Goal: Information Seeking & Learning: Learn about a topic

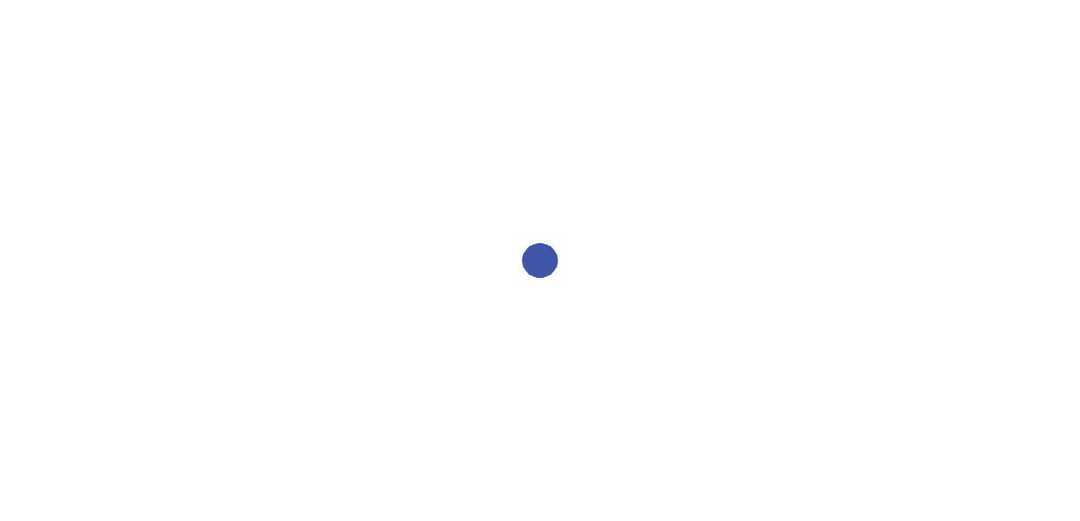
select select "2bed604d-1099-4043-b1bc-2365e8740244"
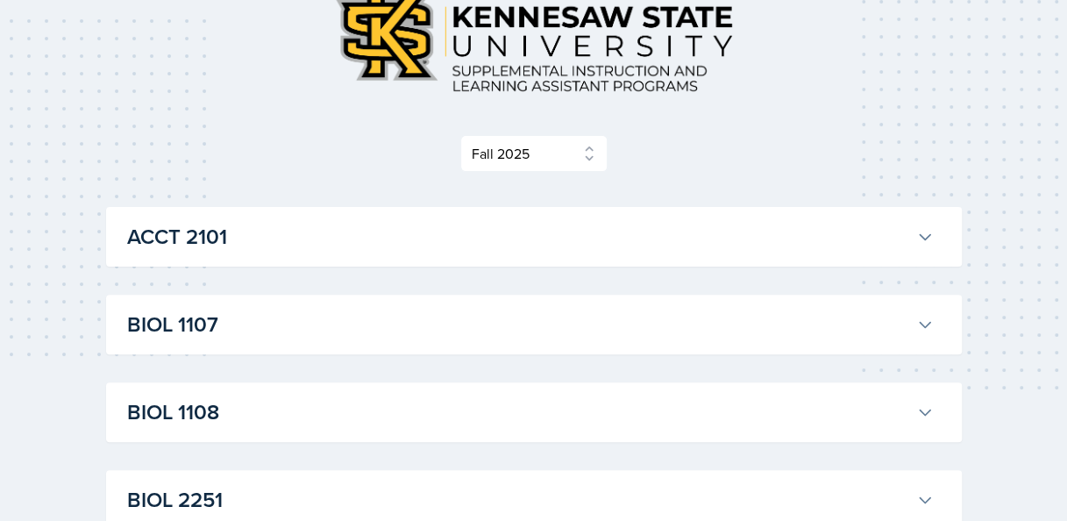
scroll to position [175, 0]
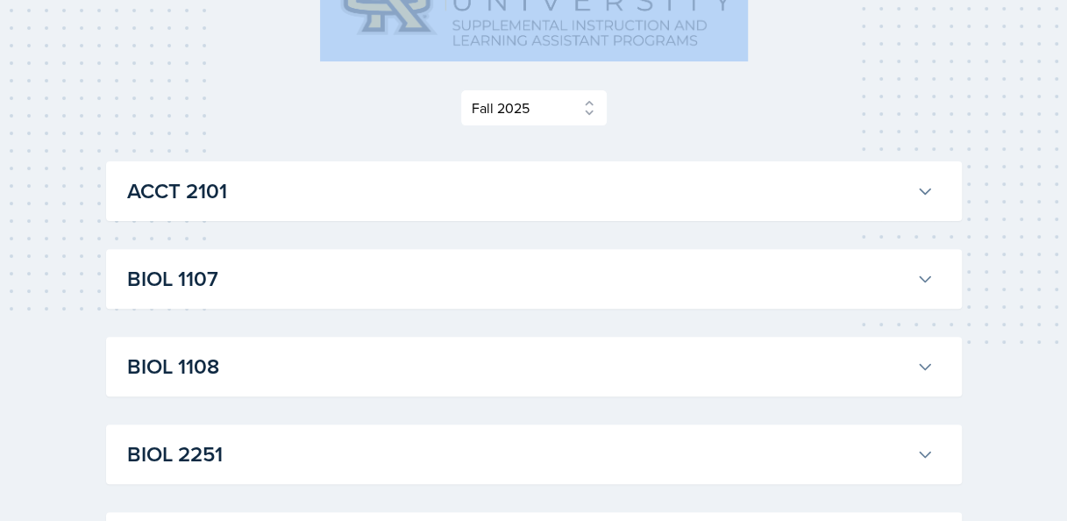
drag, startPoint x: 1044, startPoint y: 54, endPoint x: 1048, endPoint y: 94, distance: 39.7
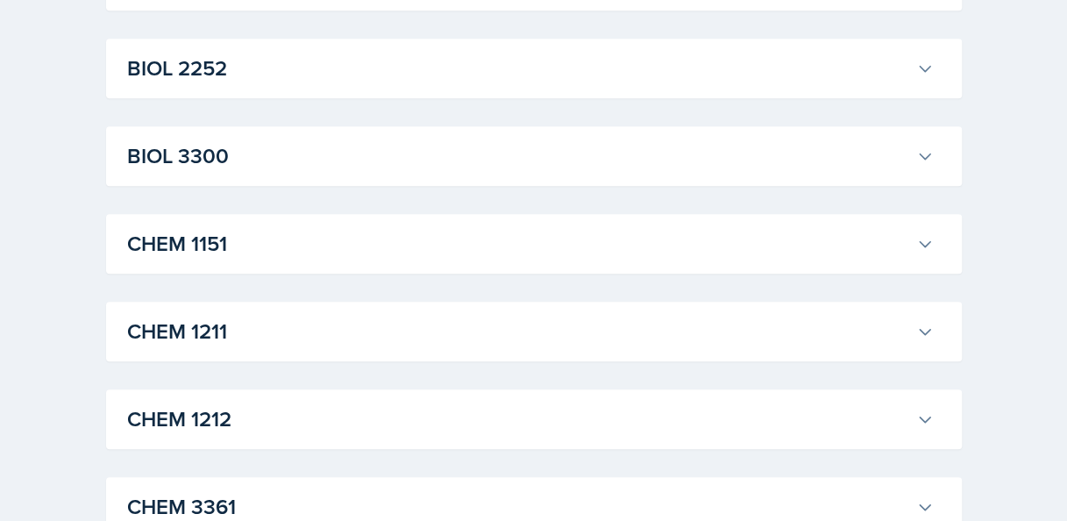
scroll to position [672, 0]
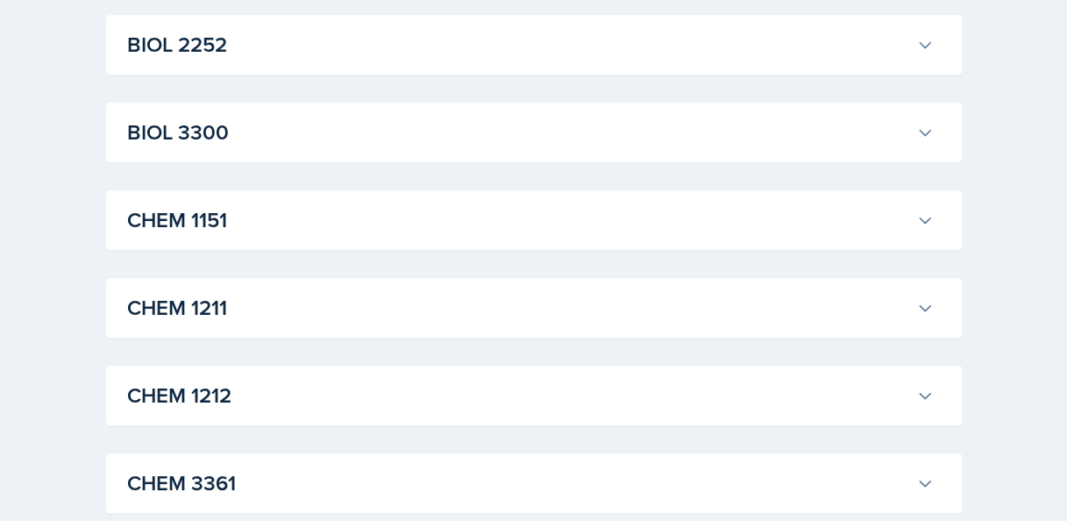
click at [931, 293] on button "CHEM 1211" at bounding box center [530, 307] width 813 height 39
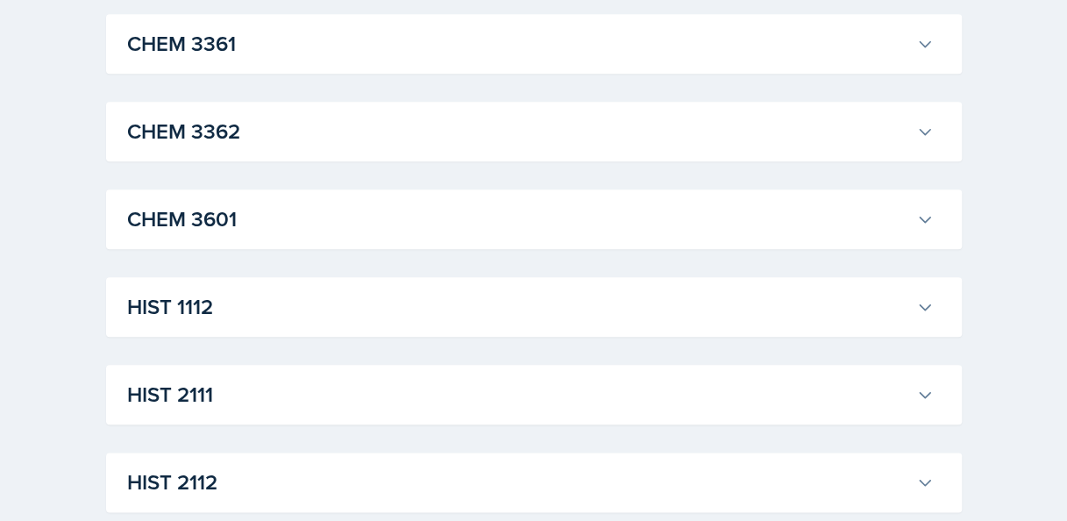
scroll to position [4002, 0]
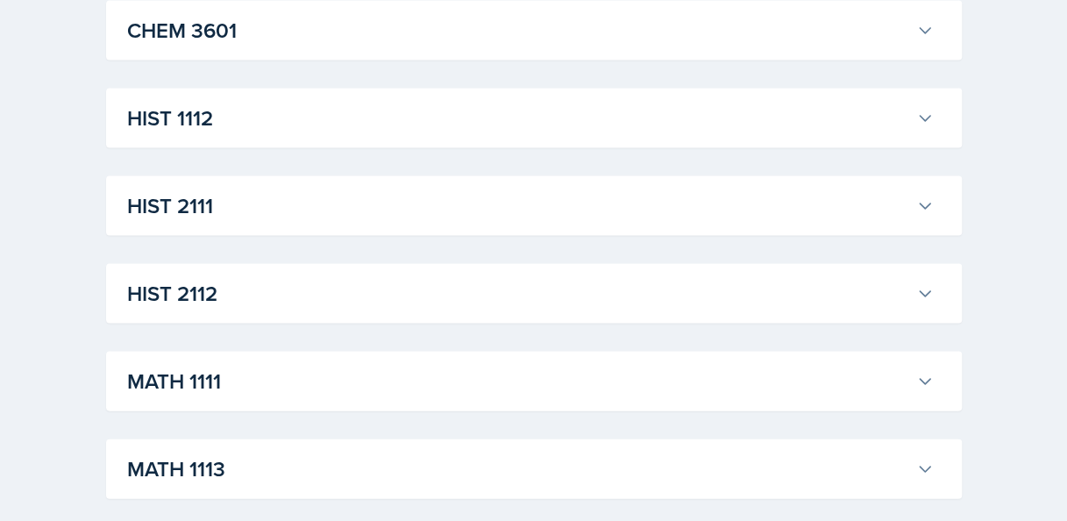
scroll to position [4797, 0]
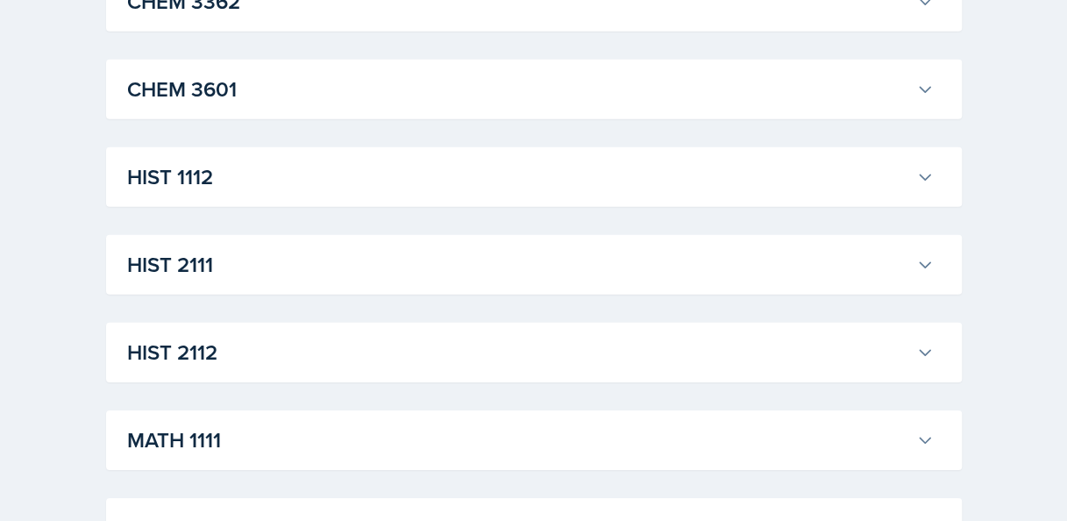
scroll to position [5683, 0]
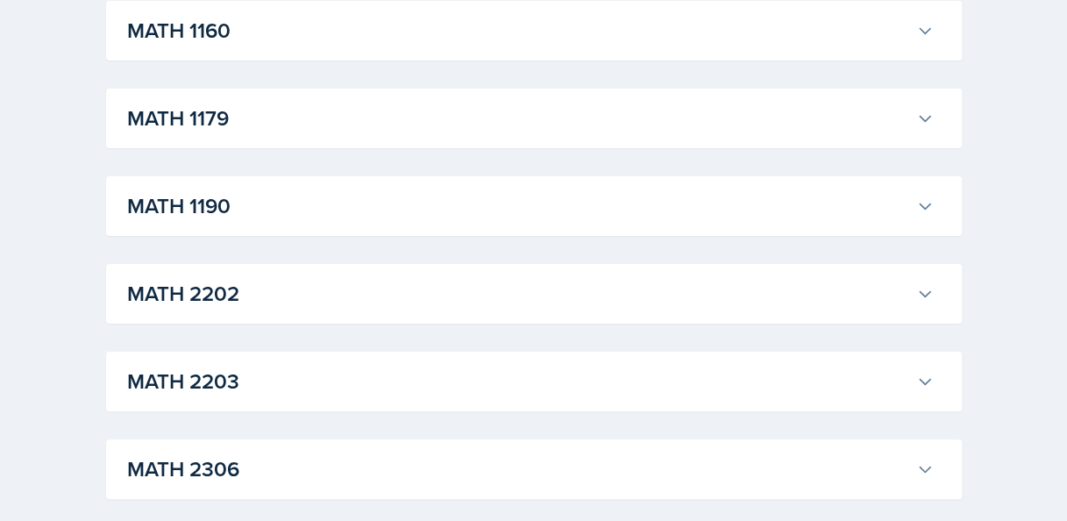
scroll to position [6497, 0]
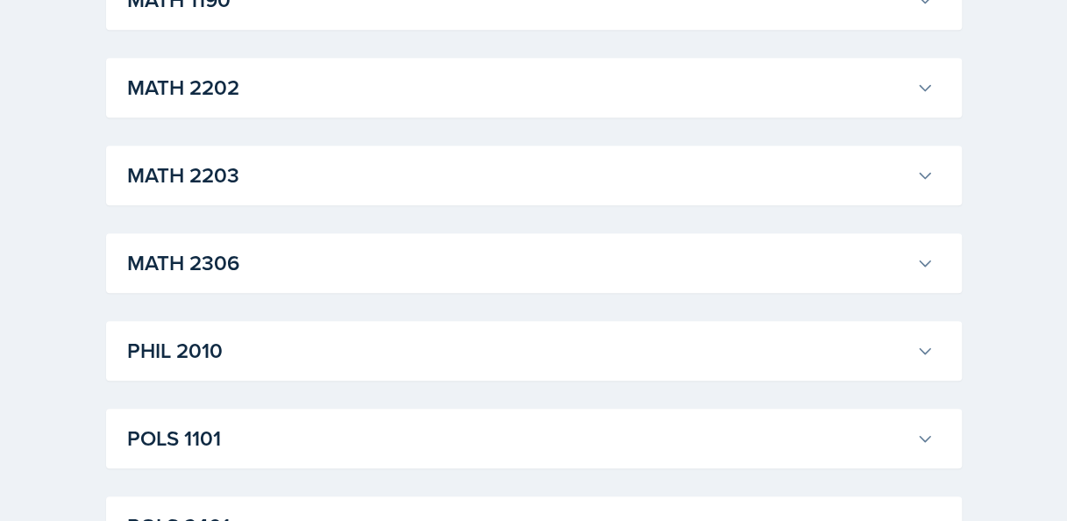
scroll to position [6883, 0]
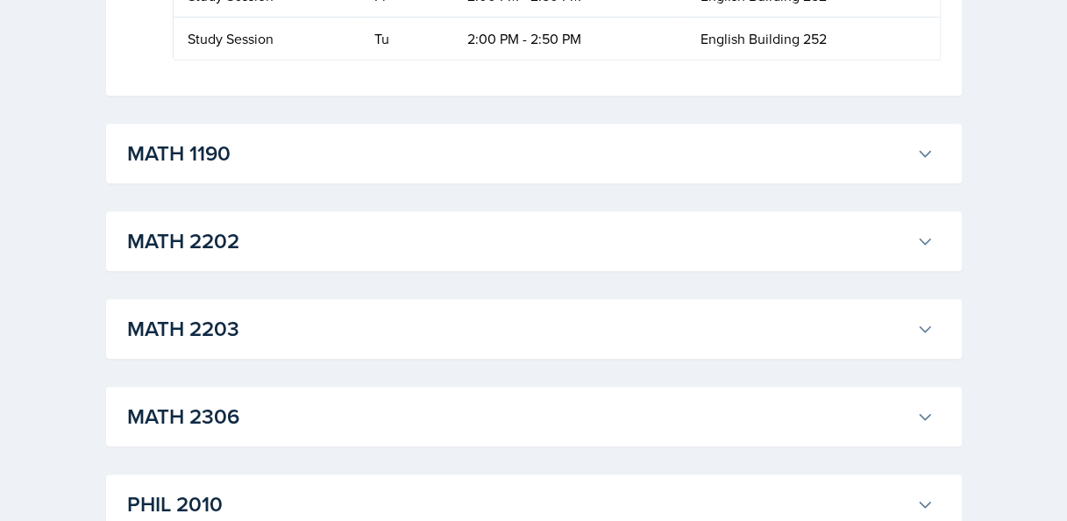
scroll to position [6918, 0]
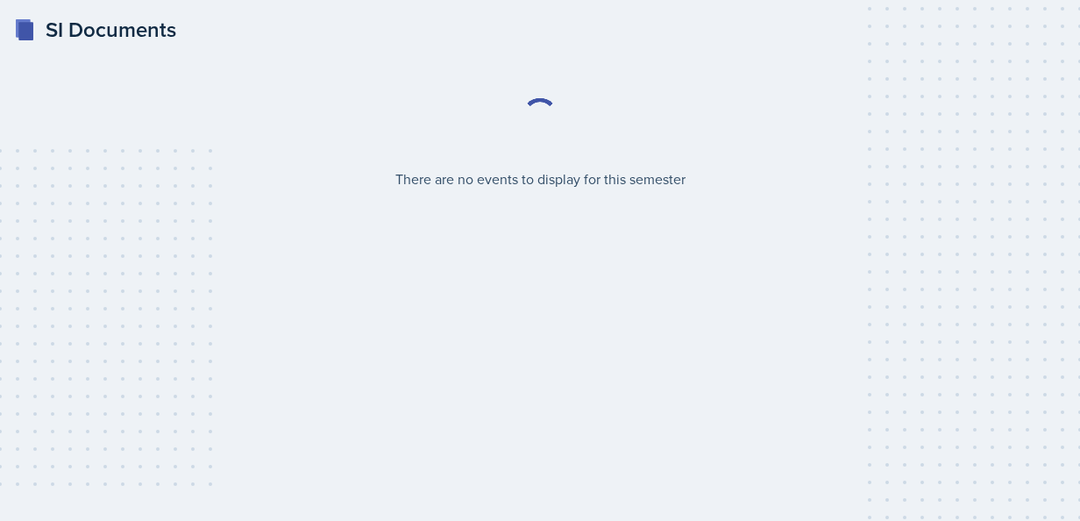
select select "2bed604d-1099-4043-b1bc-2365e8740244"
